Goal: Transaction & Acquisition: Purchase product/service

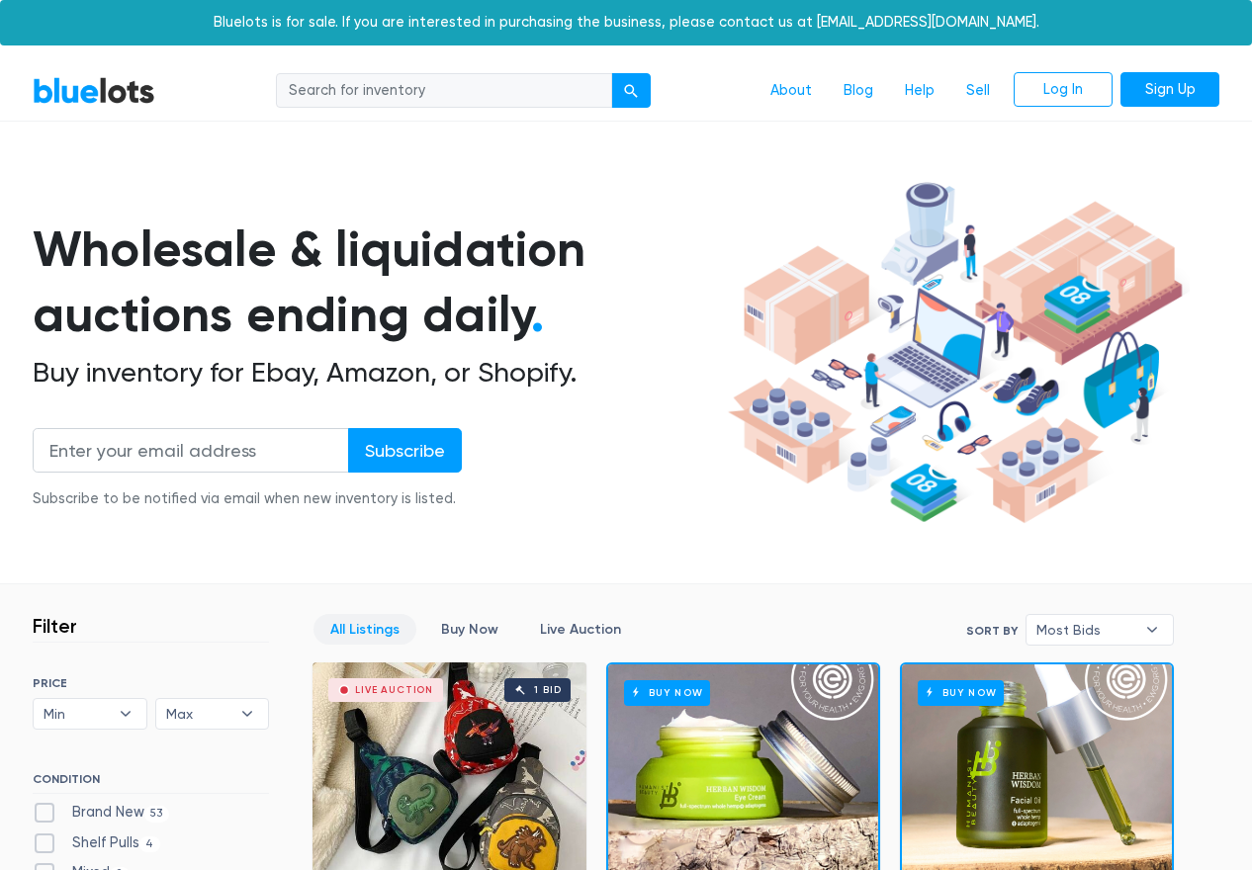
click at [406, 99] on input "search" at bounding box center [444, 91] width 336 height 36
type input "cameras"
click at [611, 73] on button "submit" at bounding box center [631, 91] width 40 height 36
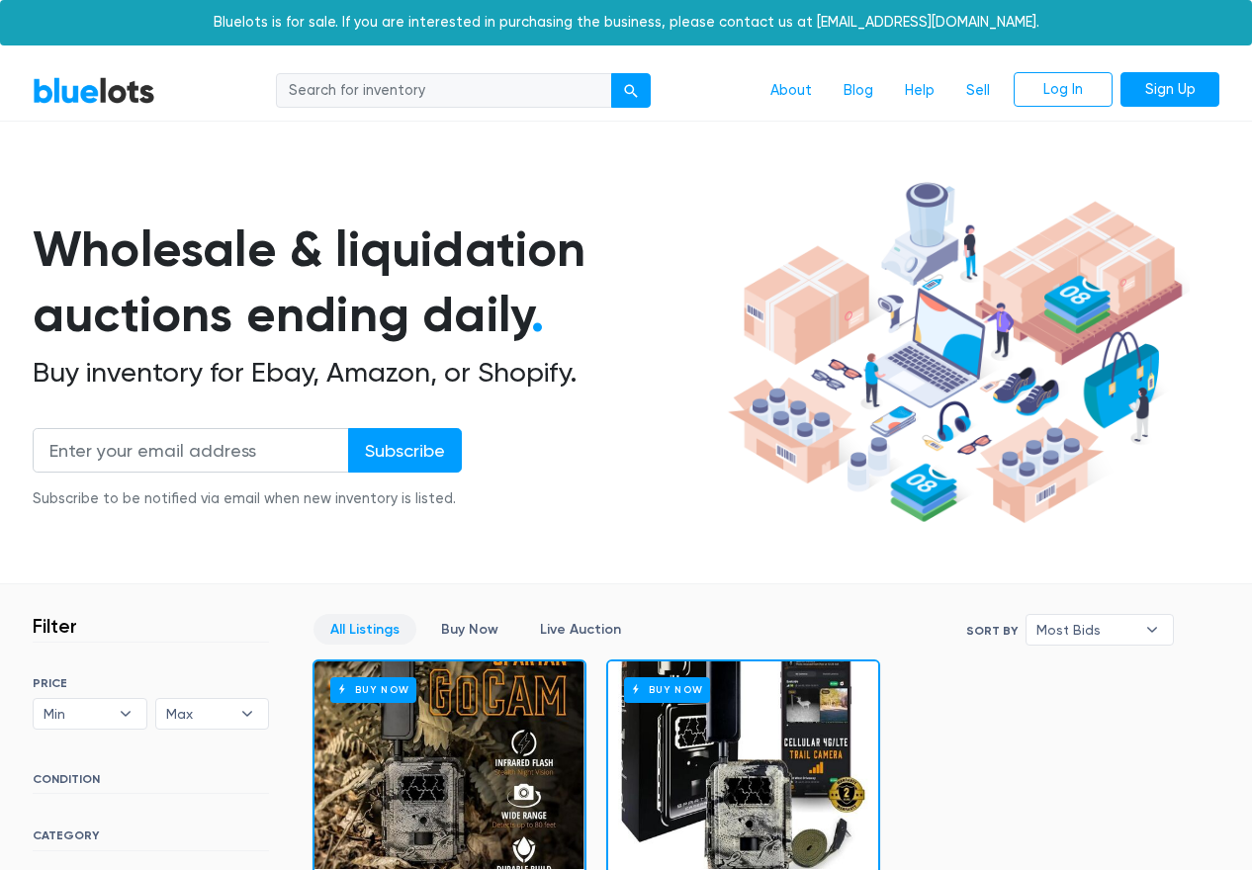
scroll to position [15, 0]
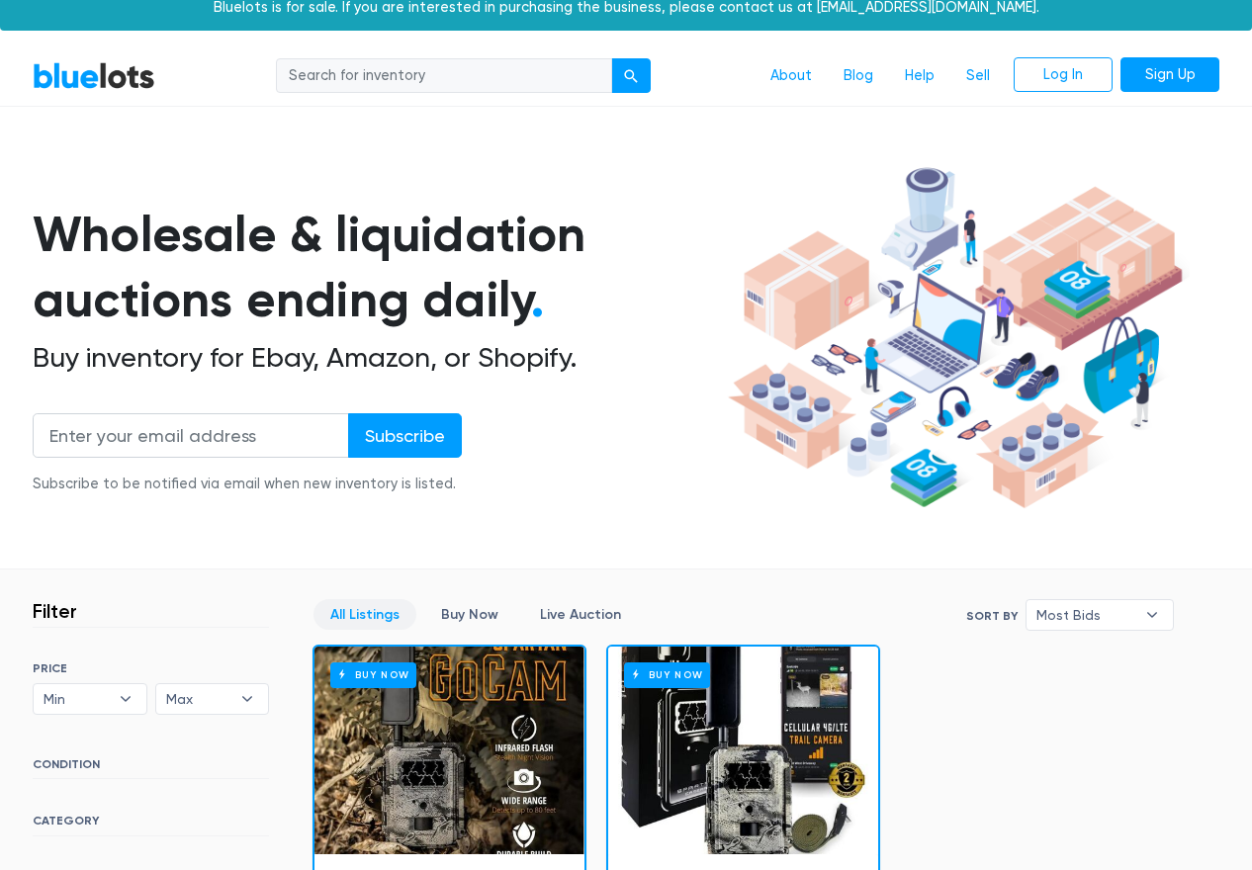
click at [480, 81] on input "search" at bounding box center [444, 76] width 336 height 36
type input "camera"
click at [611, 58] on button "submit" at bounding box center [631, 76] width 40 height 36
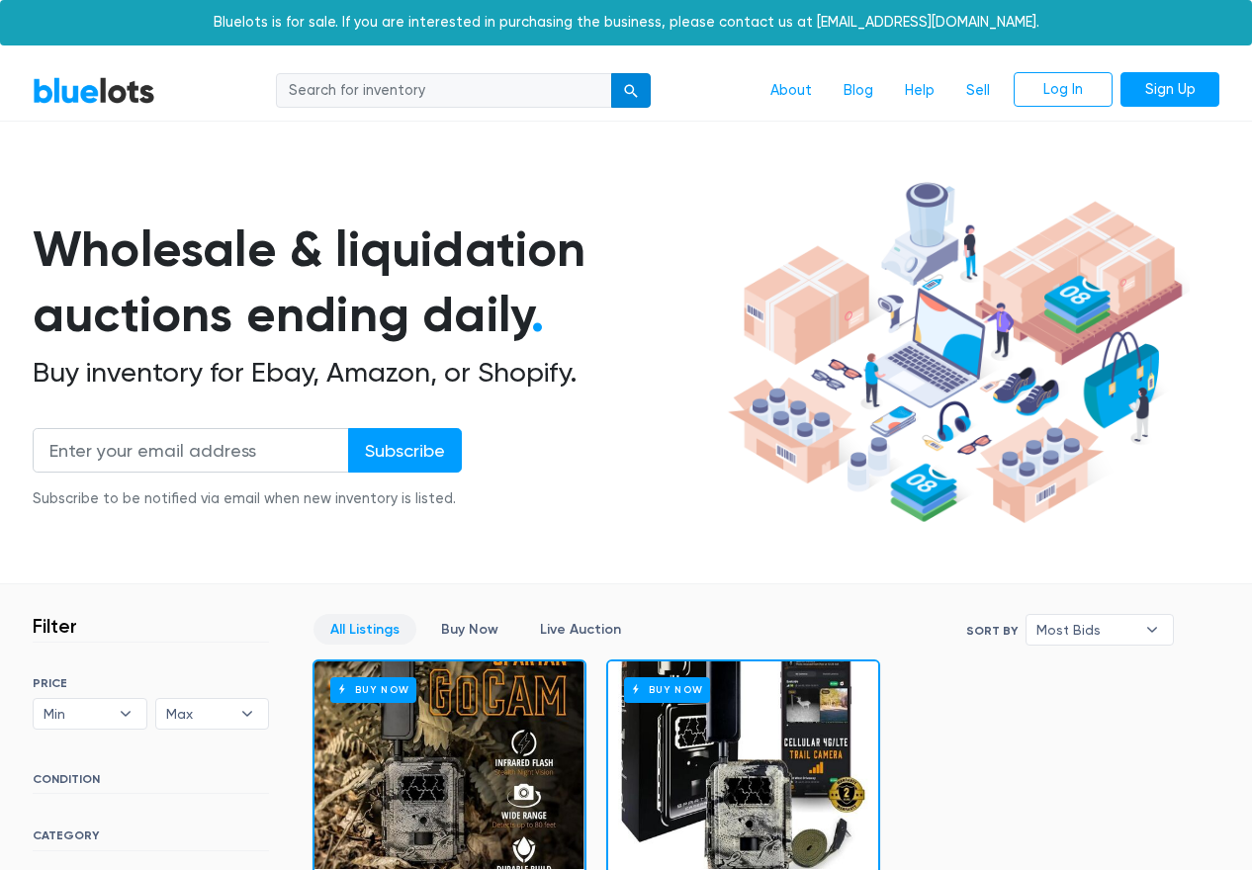
click at [632, 103] on button "submit" at bounding box center [631, 91] width 40 height 36
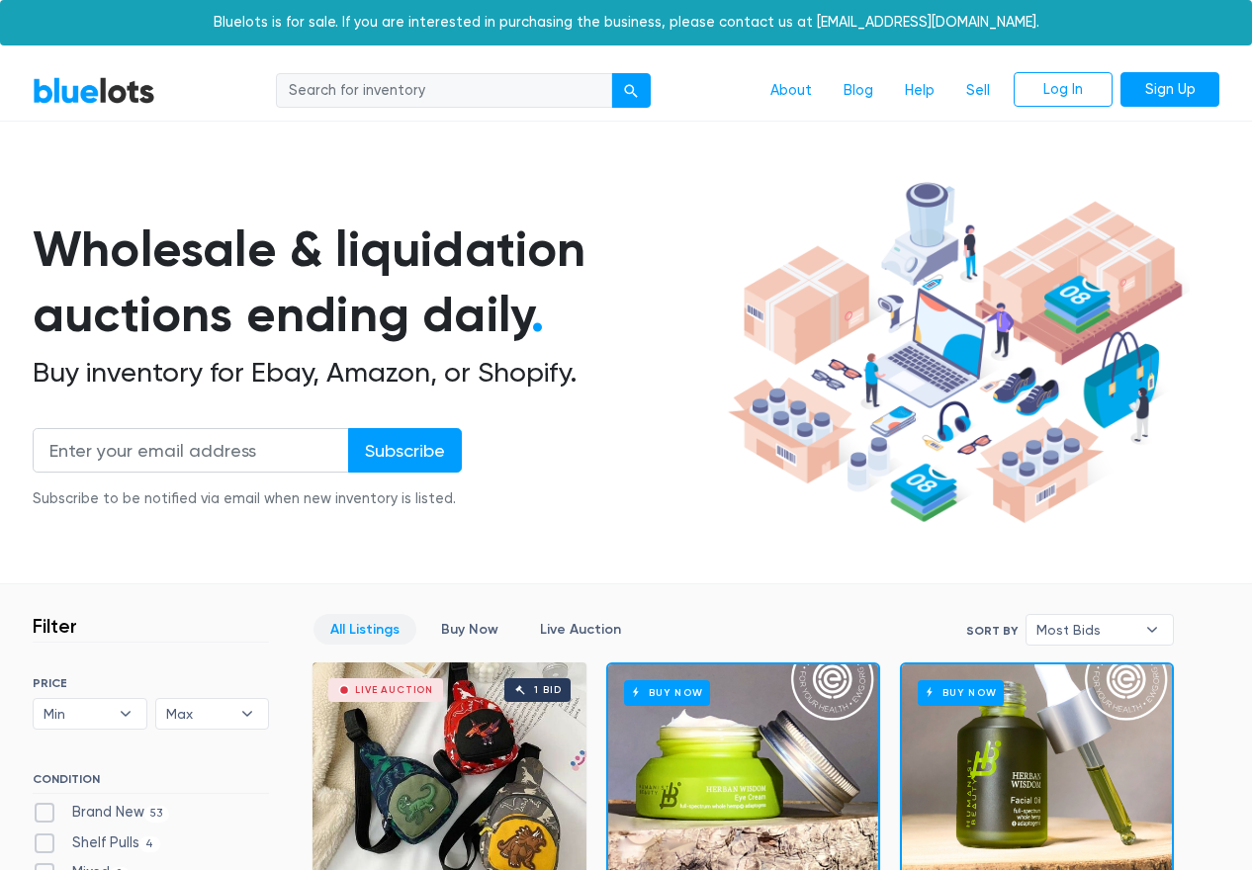
click at [414, 97] on input "search" at bounding box center [444, 91] width 336 height 36
type input "canon"
click at [611, 73] on button "submit" at bounding box center [631, 91] width 40 height 36
